Goal: Task Accomplishment & Management: Manage account settings

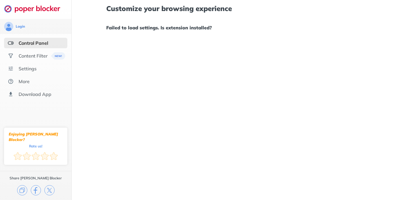
click at [44, 43] on div "Control Panel" at bounding box center [34, 43] width 30 height 6
click at [35, 56] on div "Content Filter" at bounding box center [33, 56] width 29 height 6
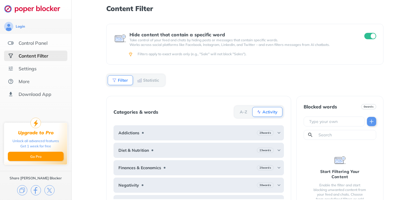
click at [35, 49] on ul "Control Panel Content Filter Settings More Download App" at bounding box center [35, 69] width 71 height 62
click at [35, 38] on div "Control Panel" at bounding box center [35, 43] width 63 height 10
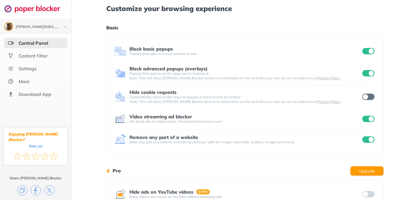
click at [367, 100] on div at bounding box center [368, 97] width 14 height 8
click at [366, 97] on input "checkbox" at bounding box center [368, 96] width 12 height 6
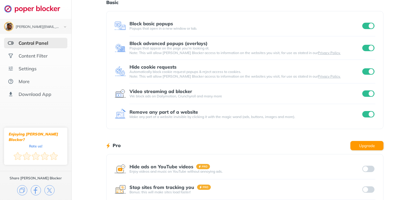
scroll to position [13, 0]
